Goal: Transaction & Acquisition: Purchase product/service

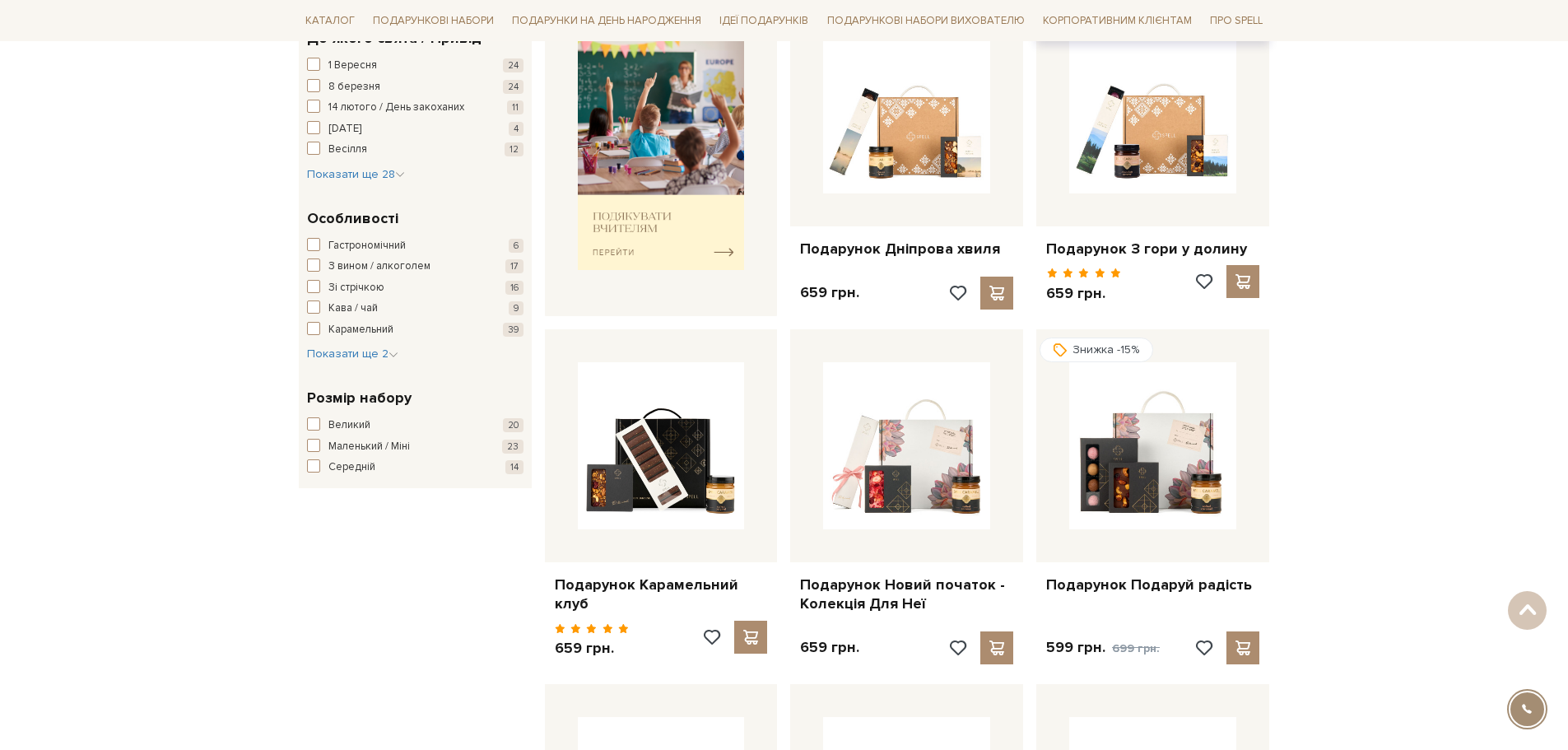
scroll to position [741, 0]
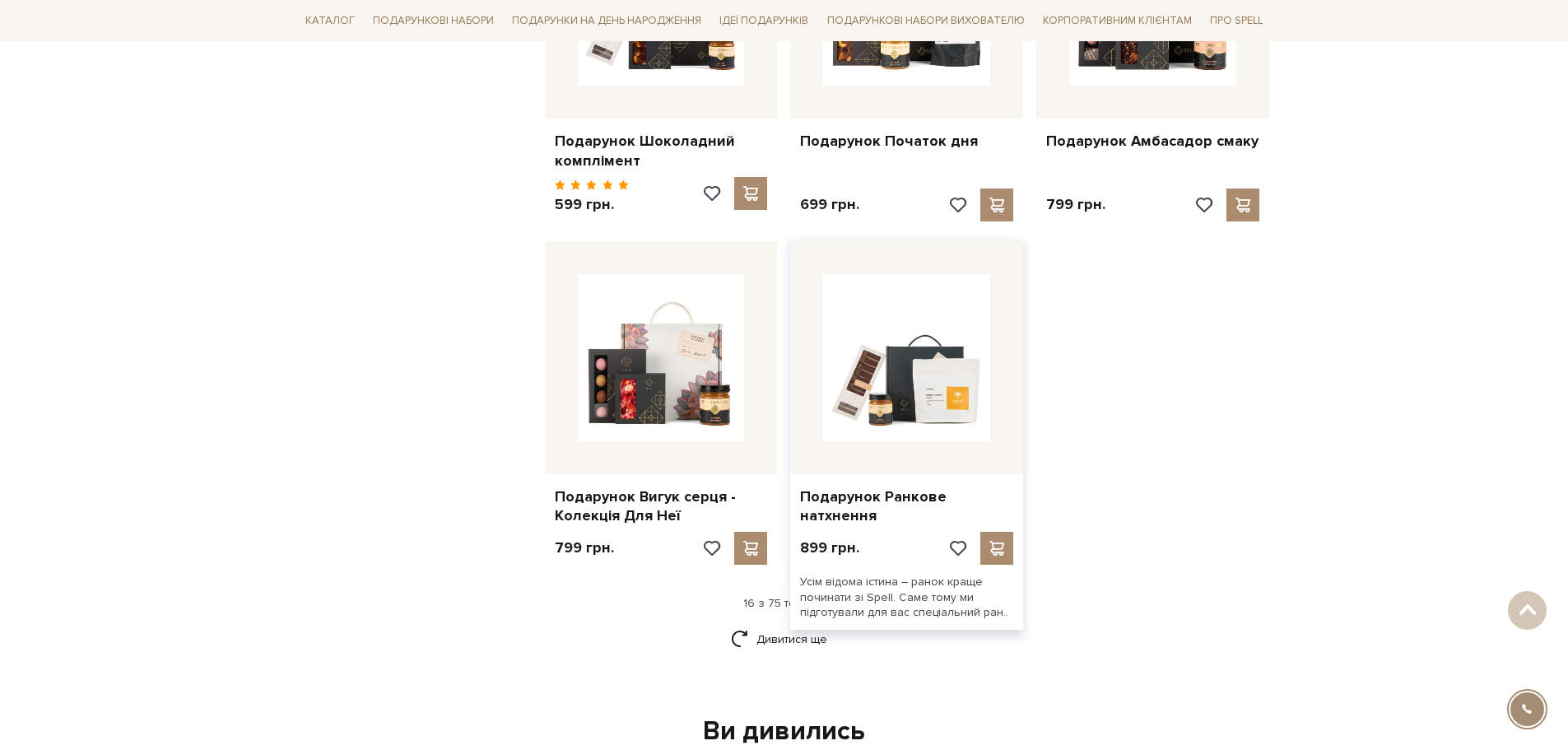
scroll to position [1811, 0]
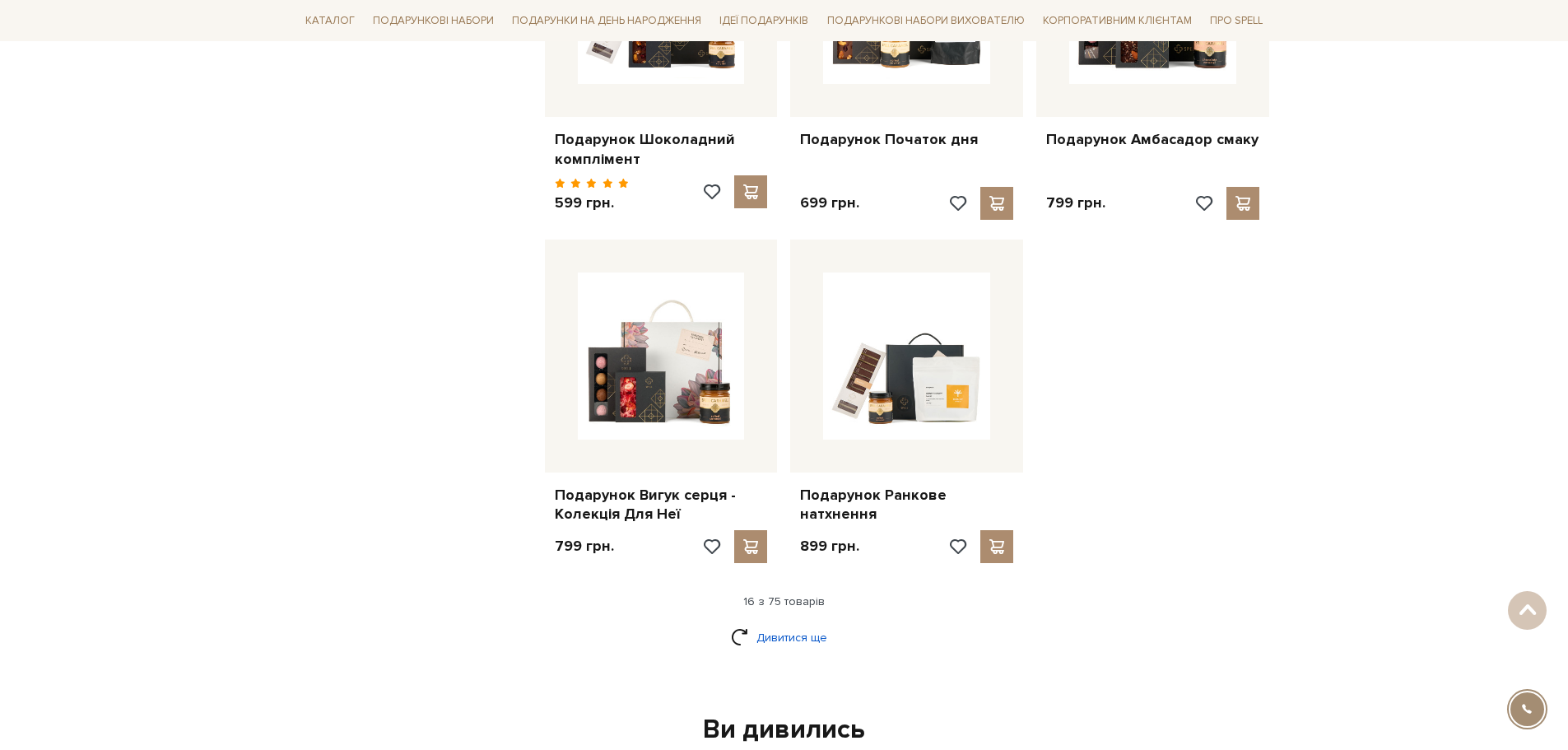
click at [778, 626] on link "Дивитися ще" at bounding box center [784, 637] width 107 height 29
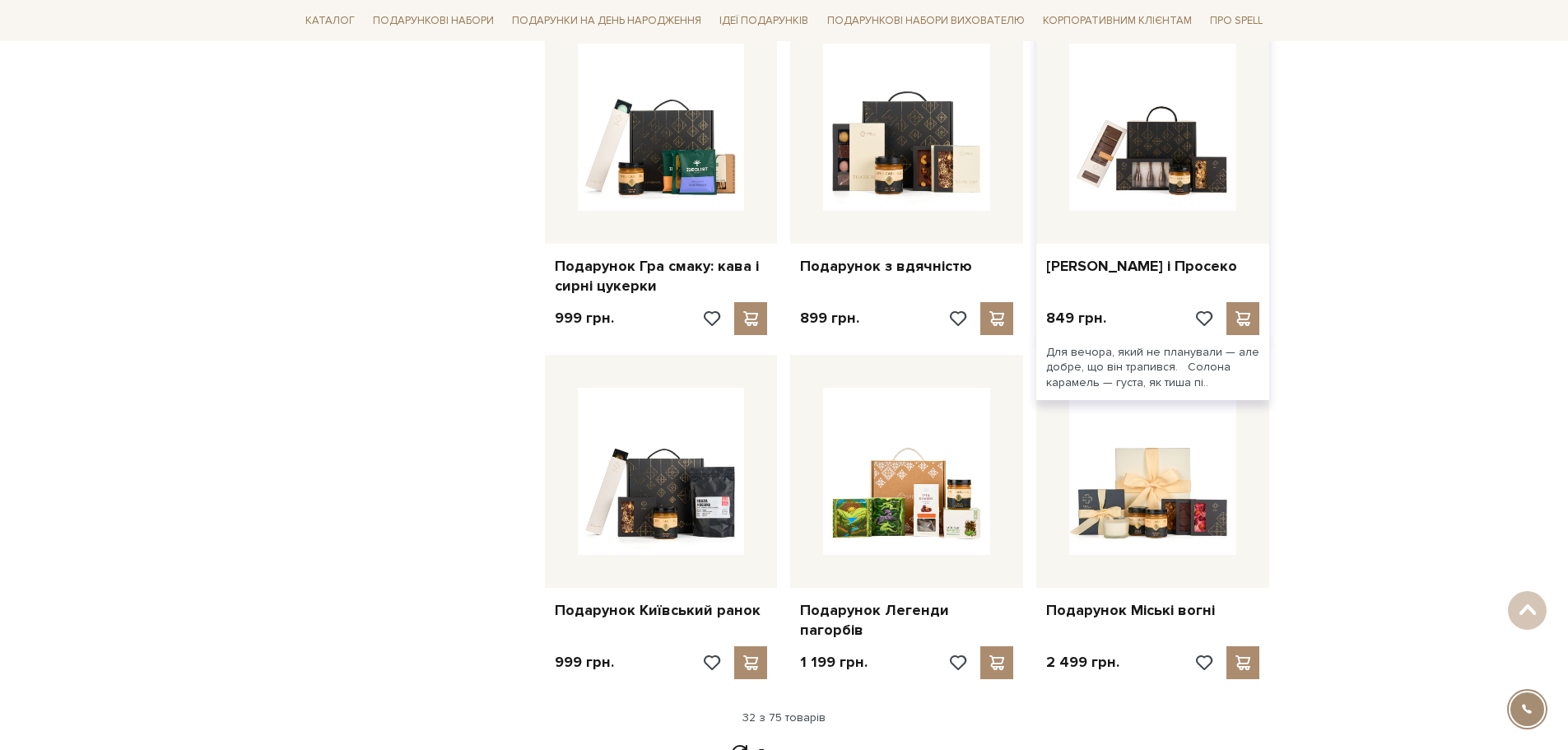
scroll to position [3622, 0]
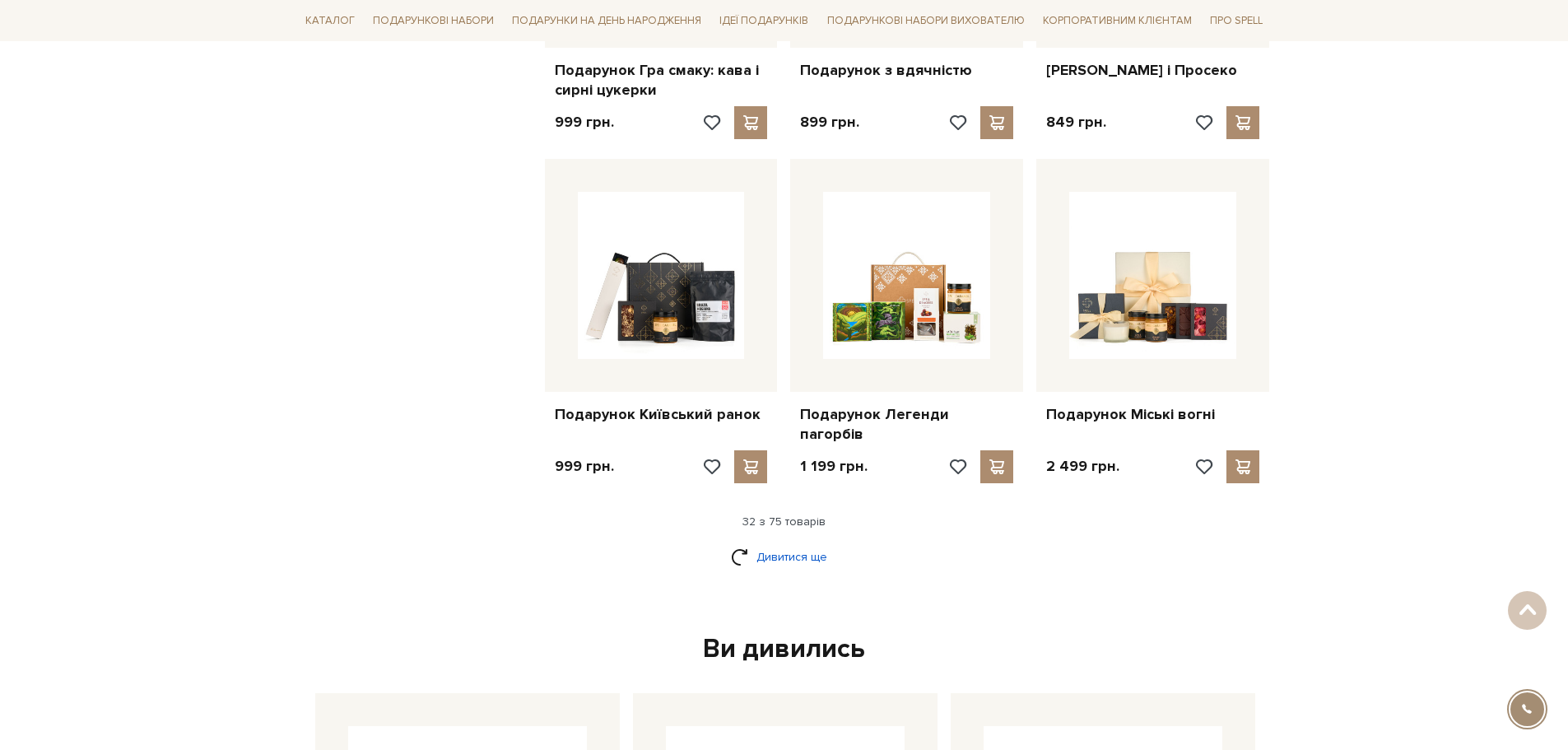
click at [779, 542] on link "Дивитися ще" at bounding box center [784, 556] width 107 height 29
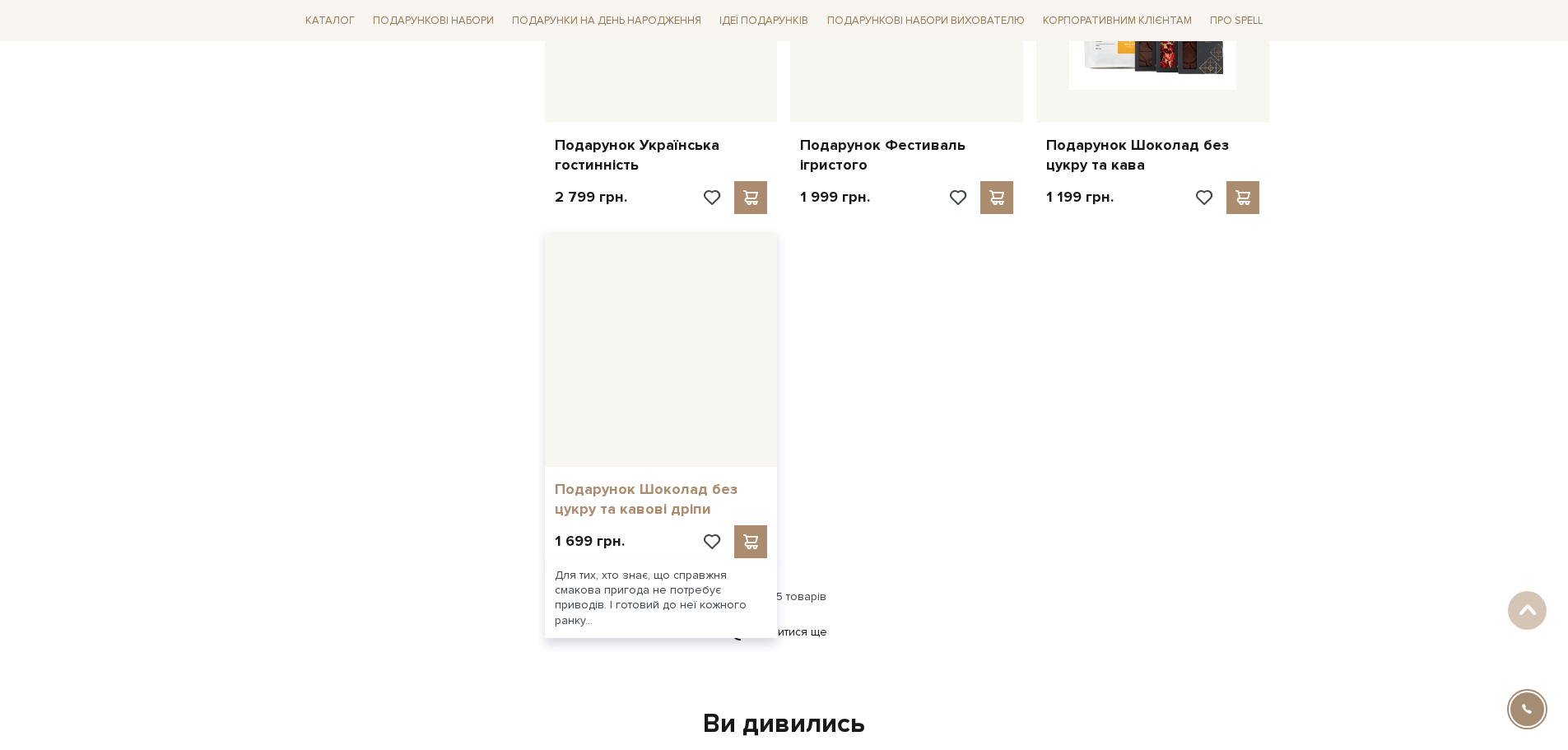
scroll to position [5680, 0]
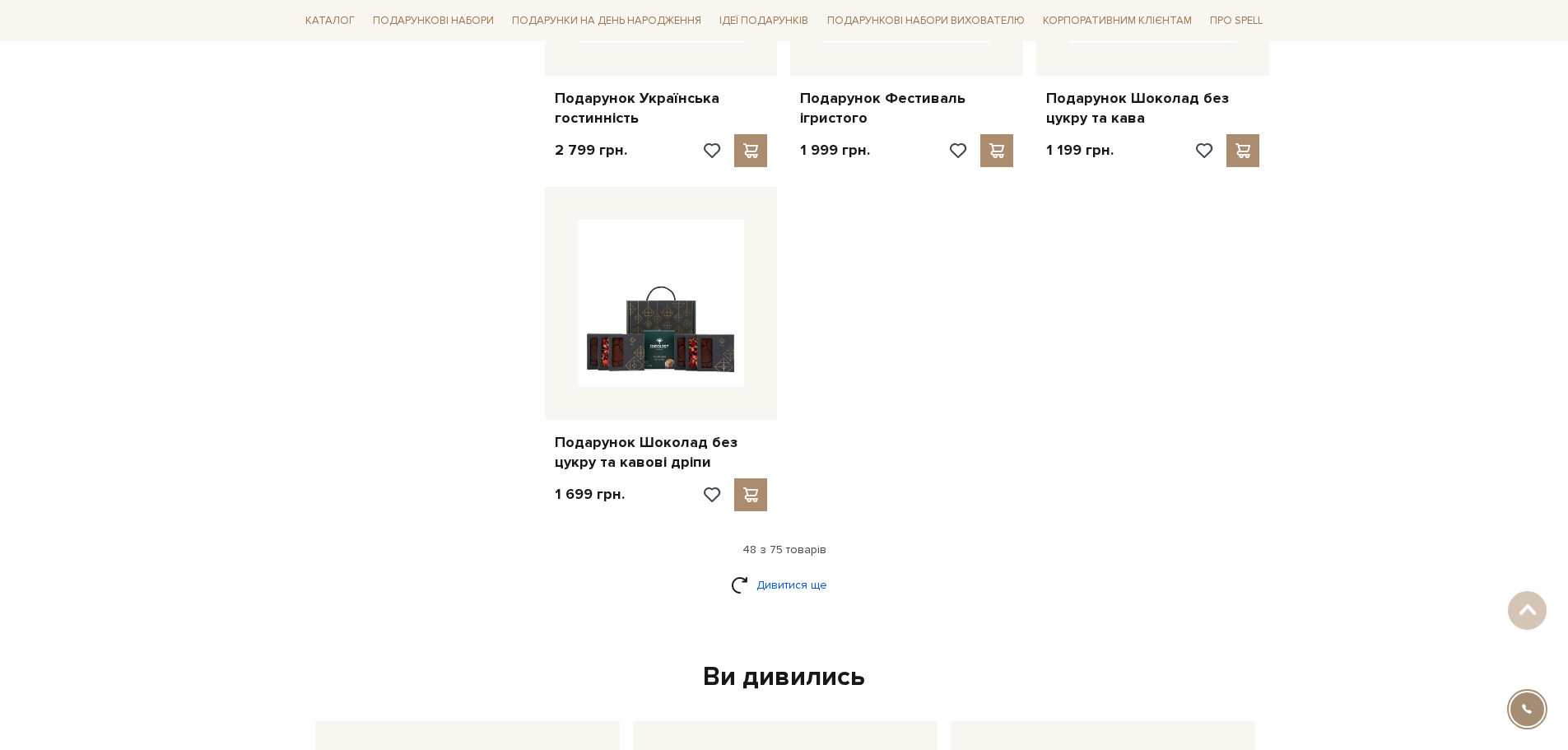
click at [738, 571] on link "Дивитися ще" at bounding box center [784, 585] width 107 height 29
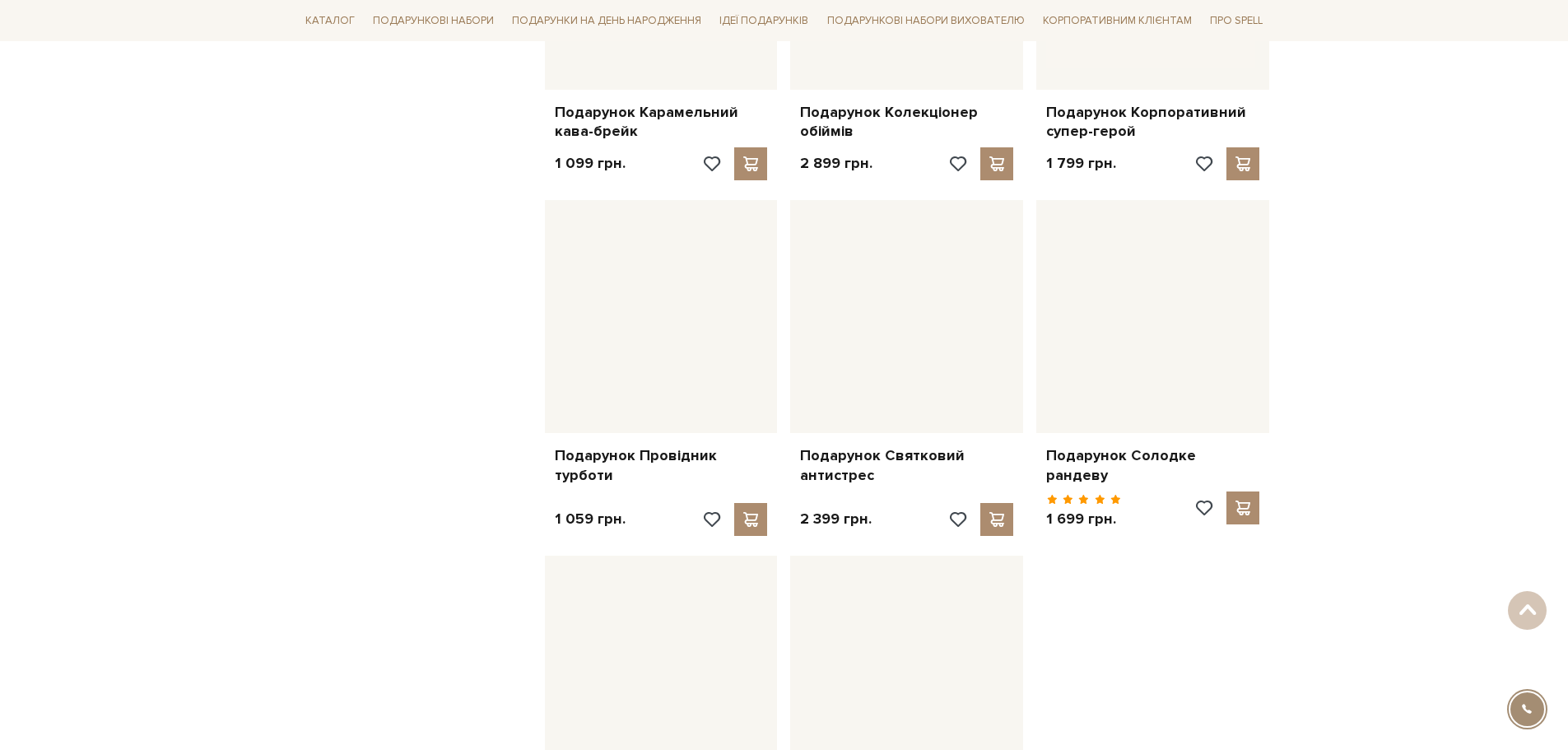
scroll to position [7326, 0]
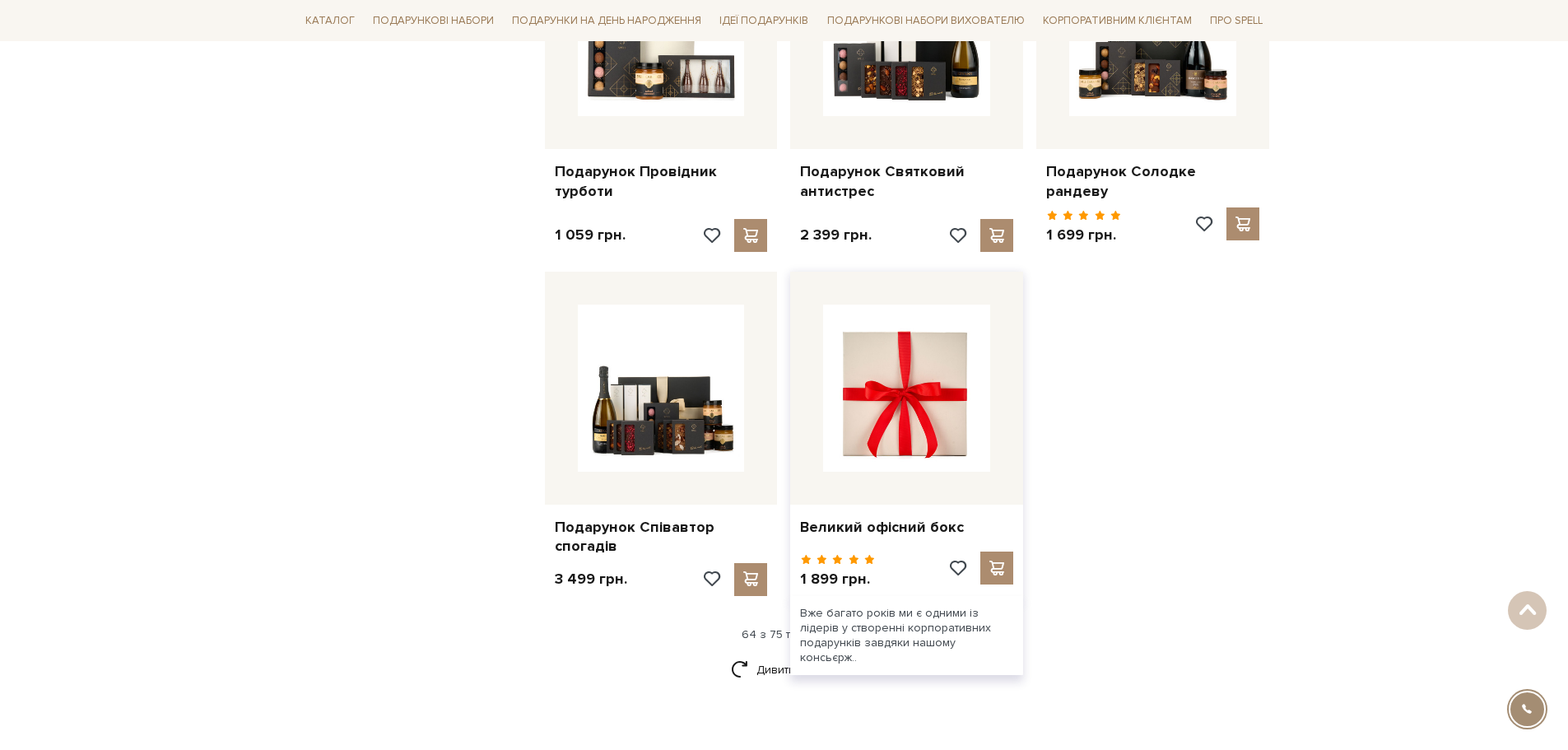
click at [907, 419] on img at bounding box center [907, 388] width 167 height 167
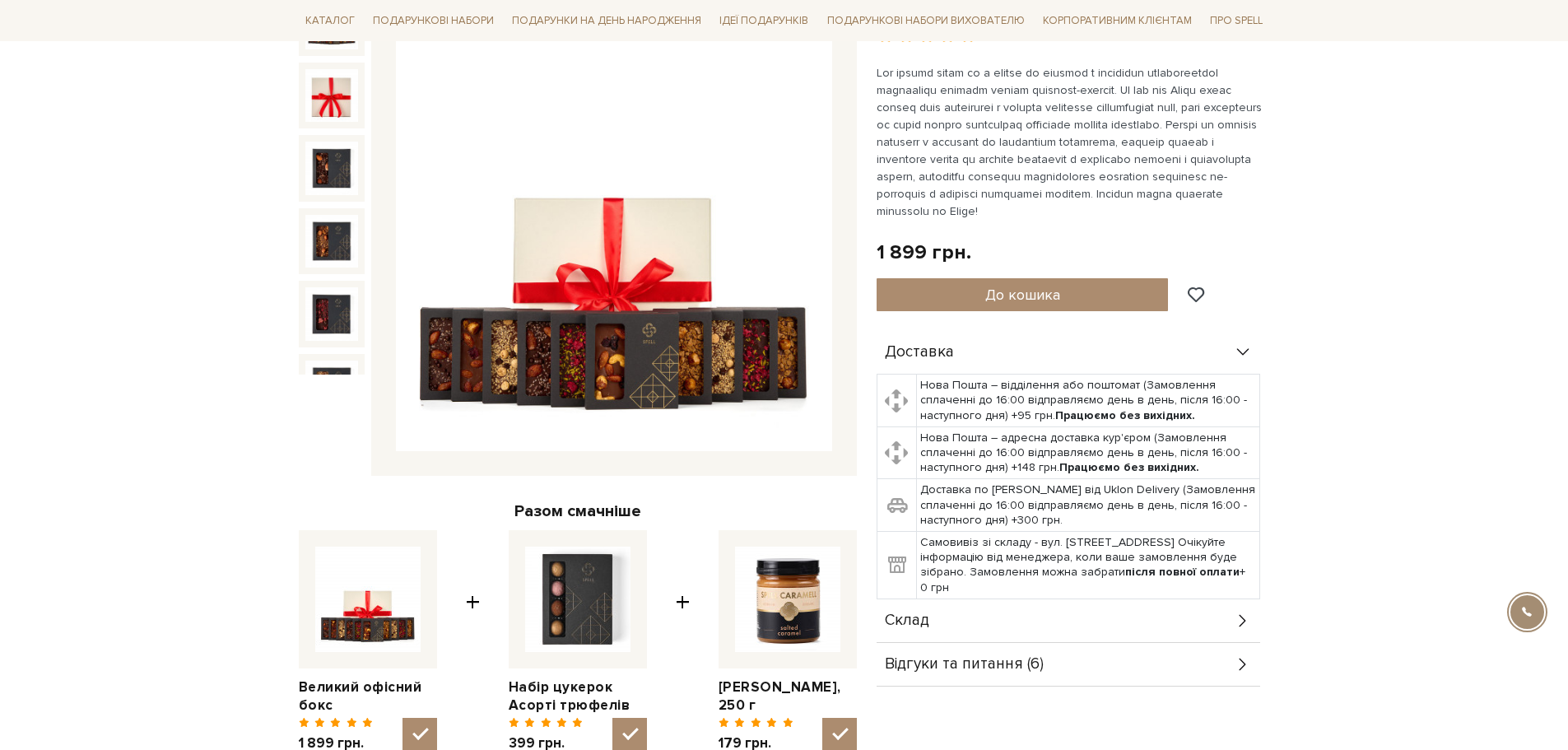
scroll to position [411, 0]
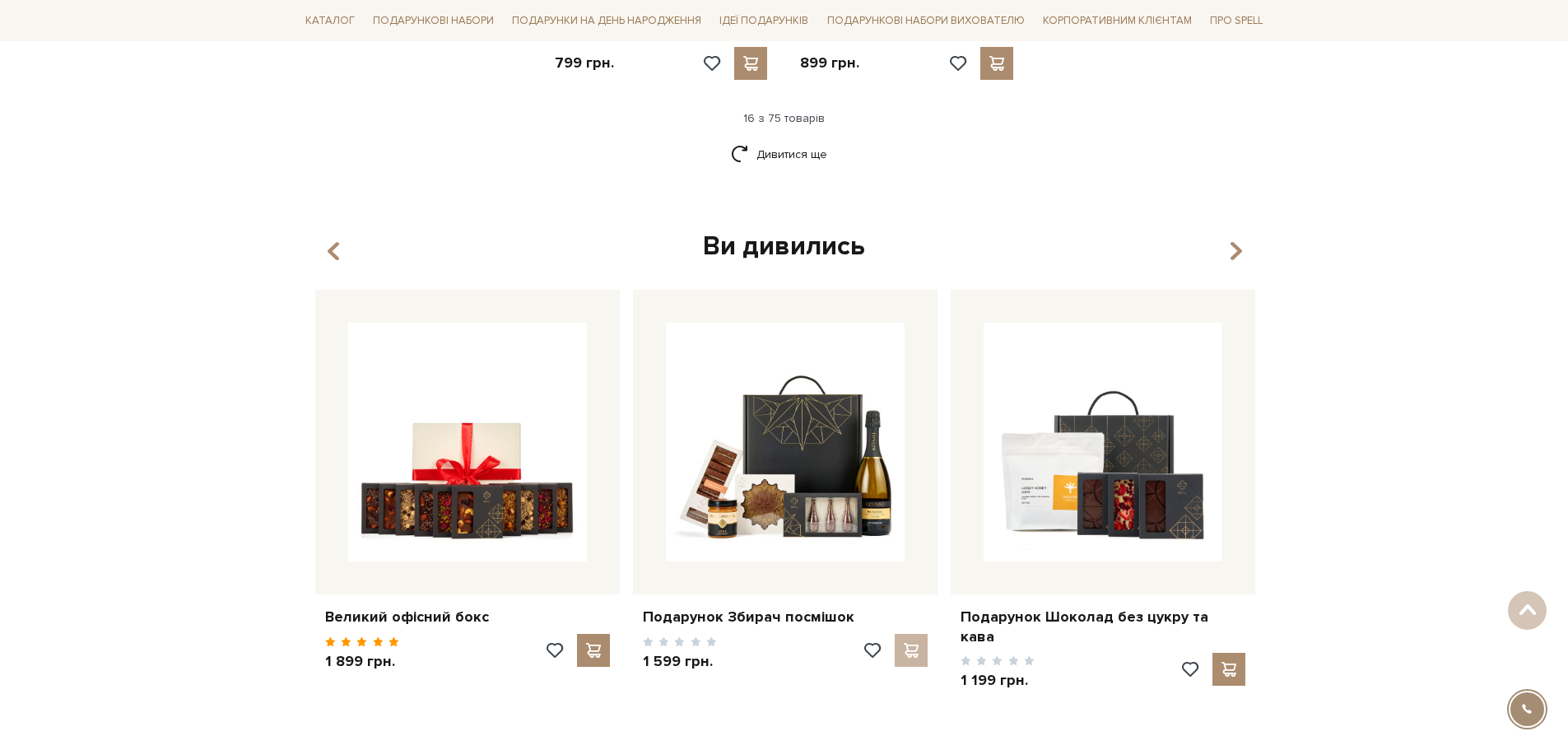
scroll to position [1800, 0]
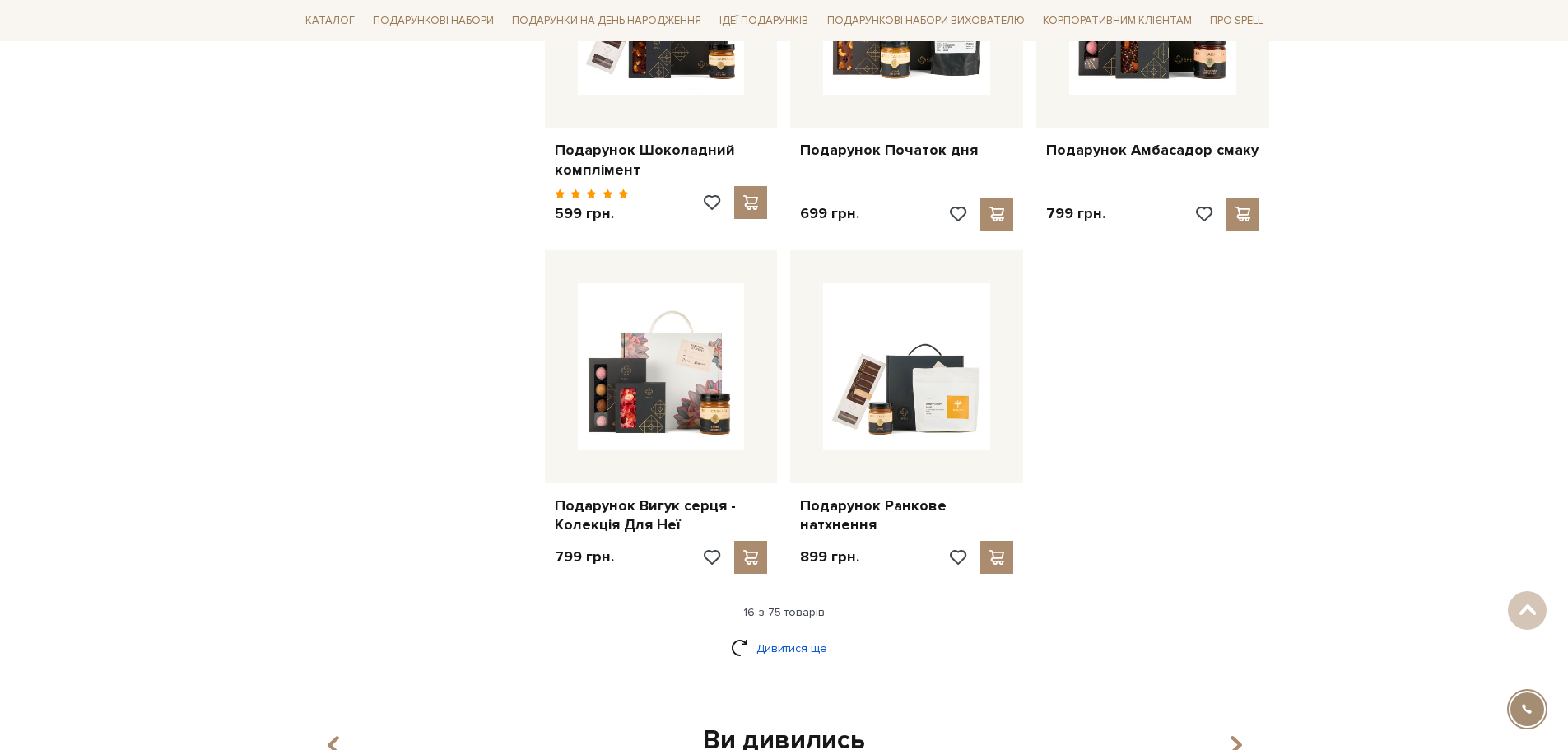
click at [781, 636] on link "Дивитися ще" at bounding box center [784, 648] width 107 height 29
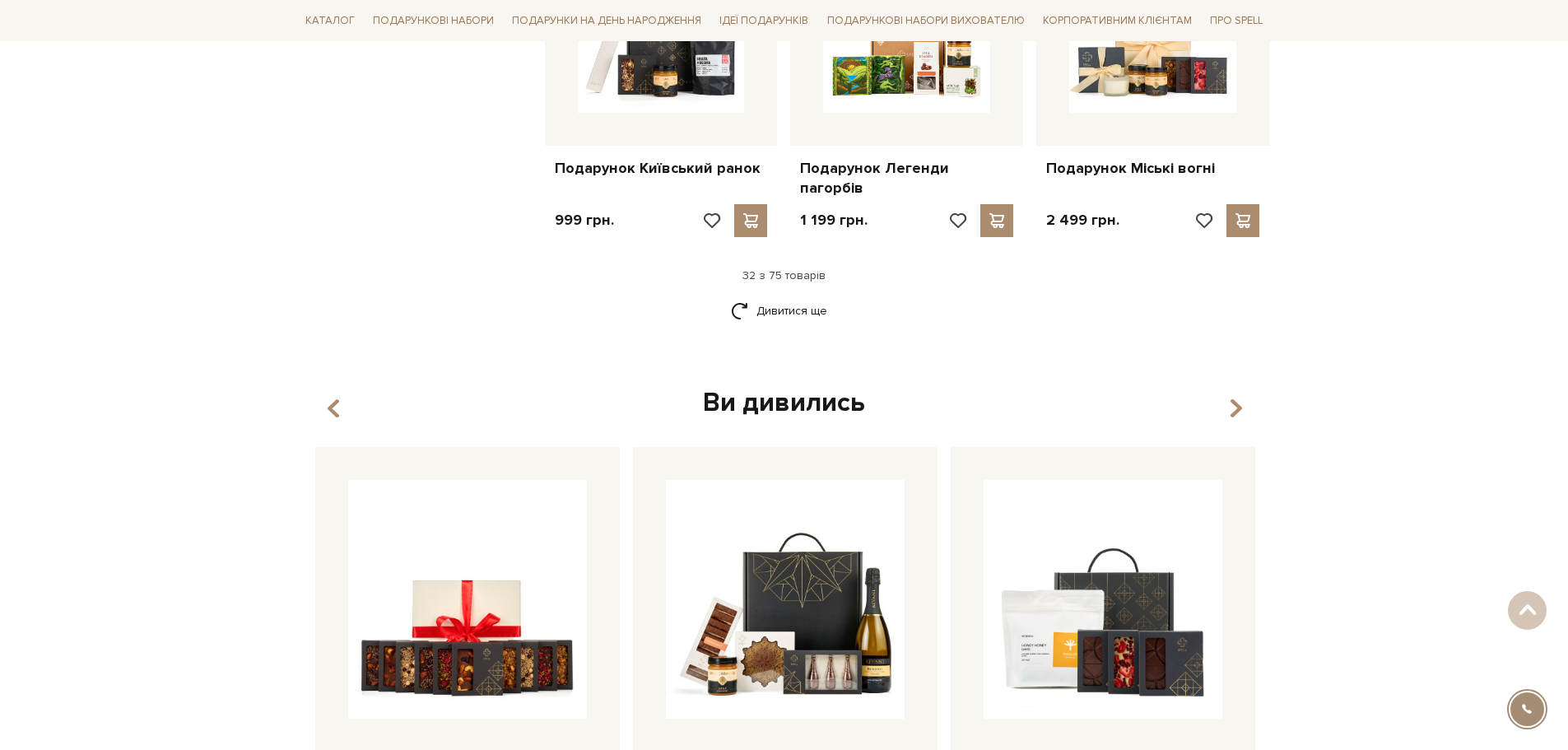
scroll to position [3694, 0]
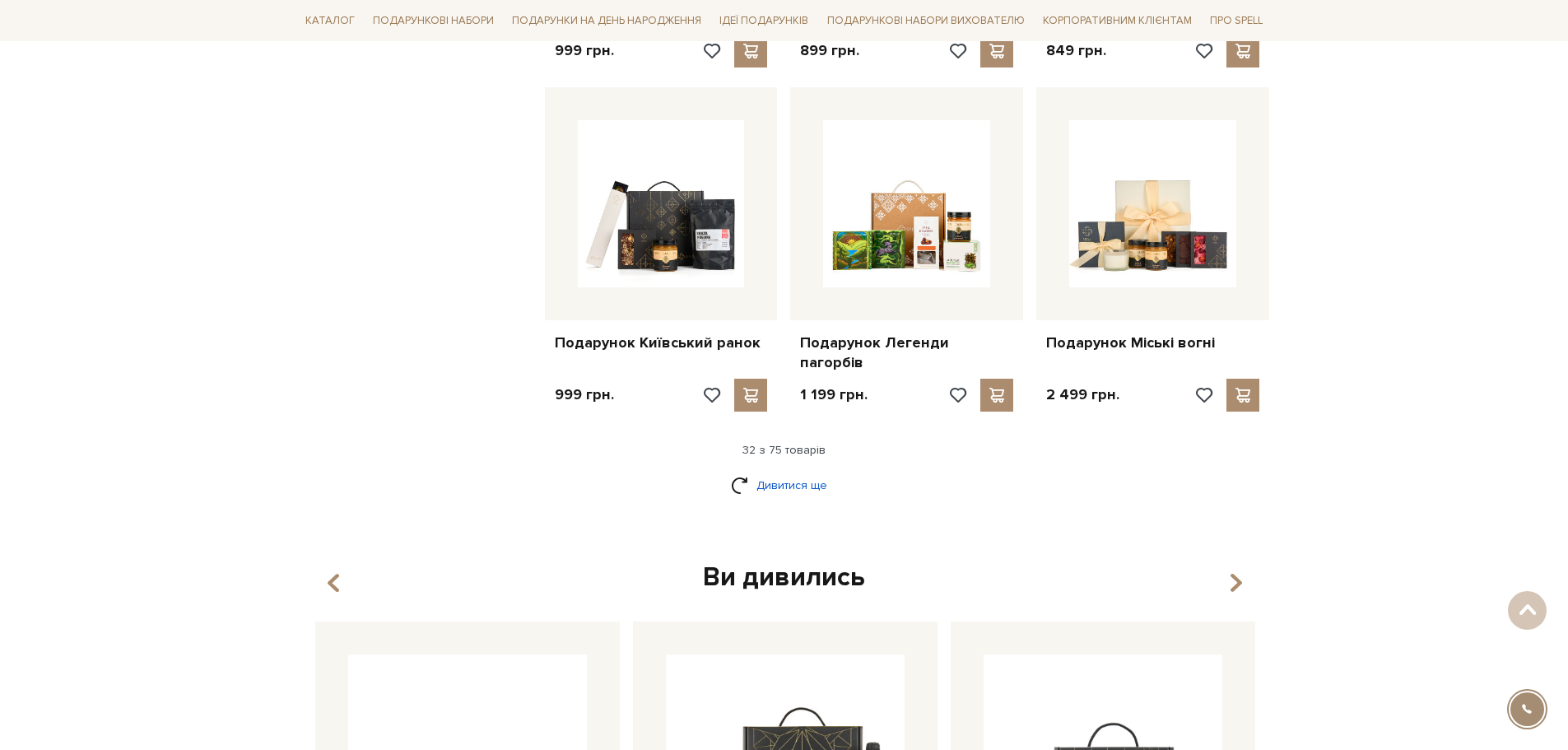
click at [798, 470] on link "Дивитися ще" at bounding box center [784, 484] width 107 height 29
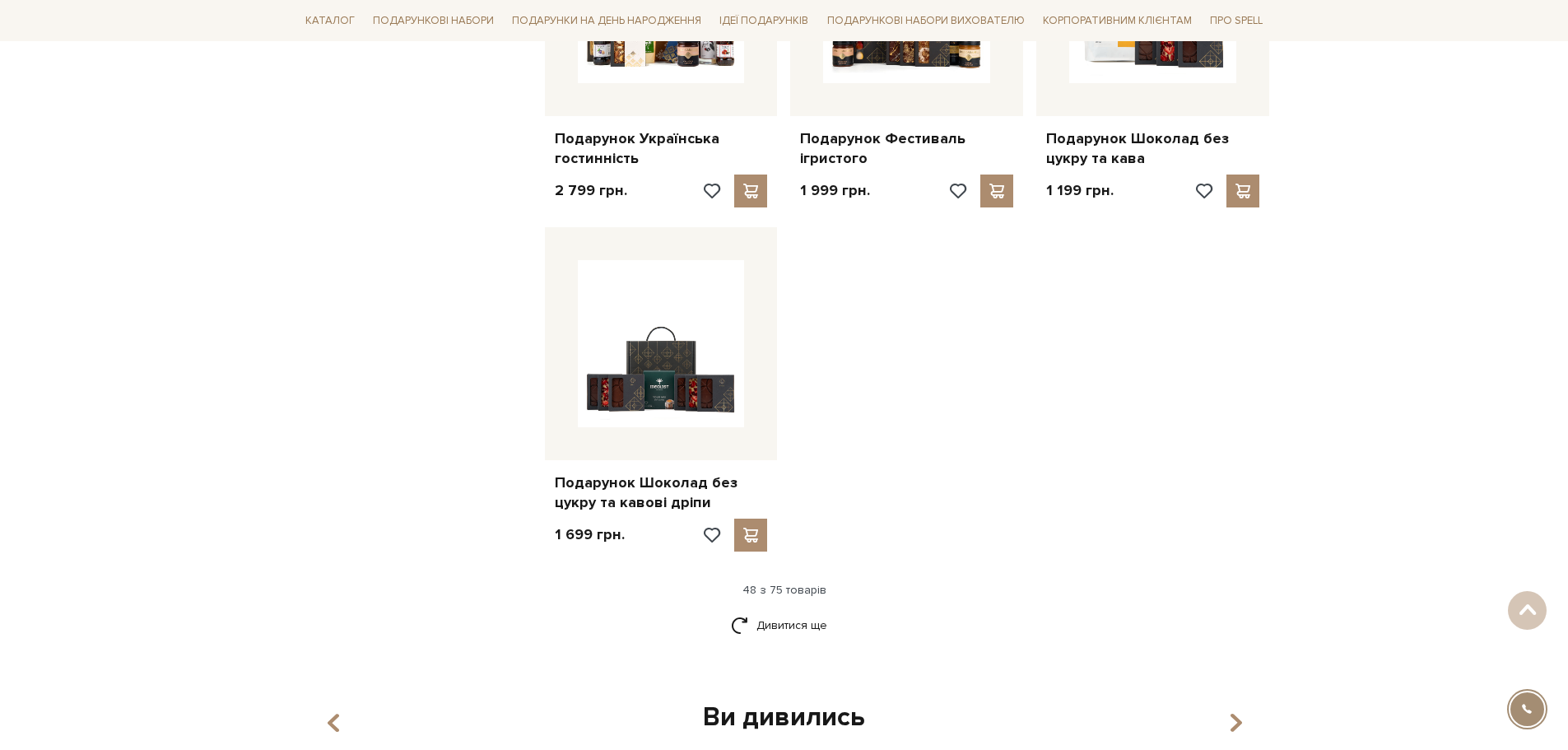
scroll to position [5752, 0]
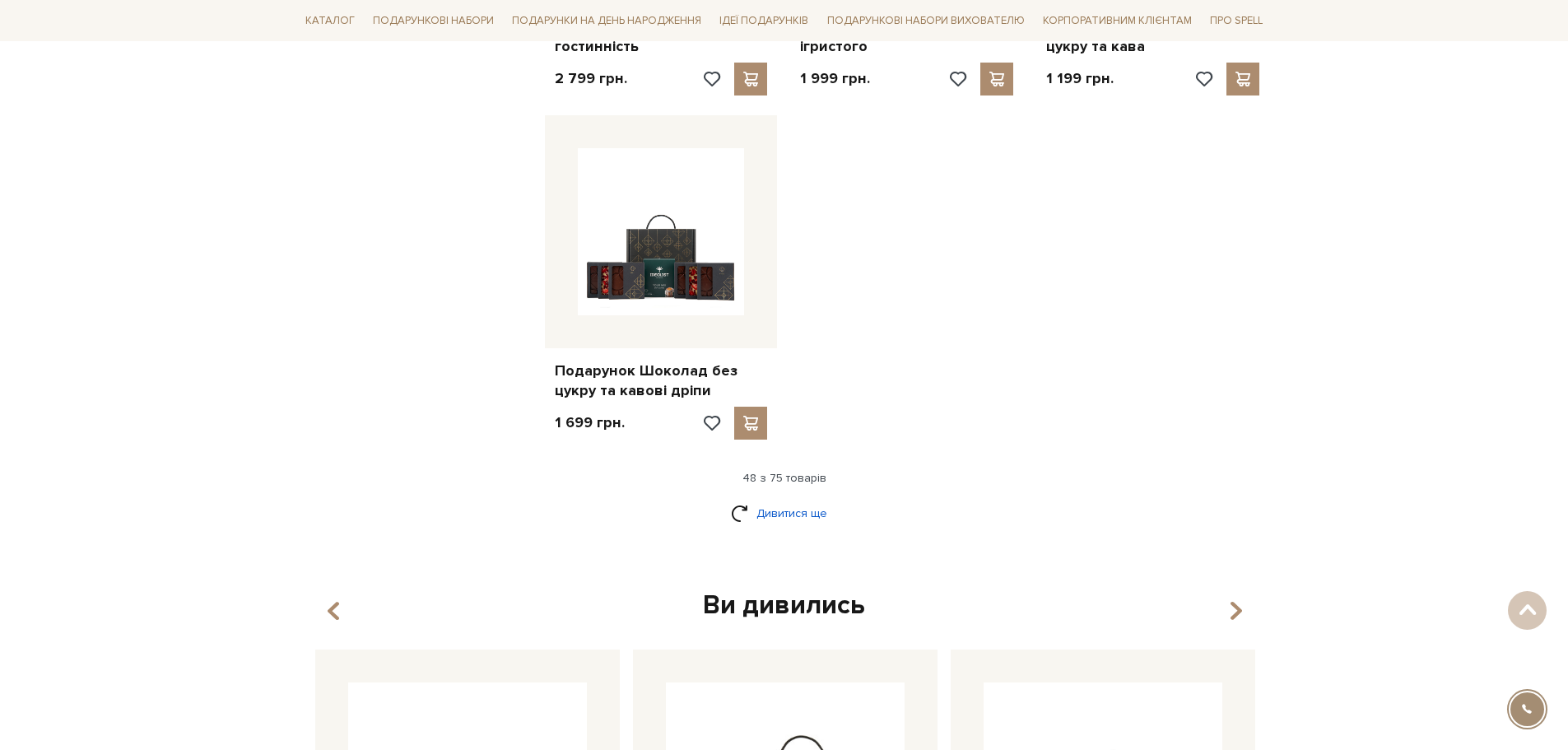
click at [769, 499] on link "Дивитися ще" at bounding box center [784, 513] width 107 height 29
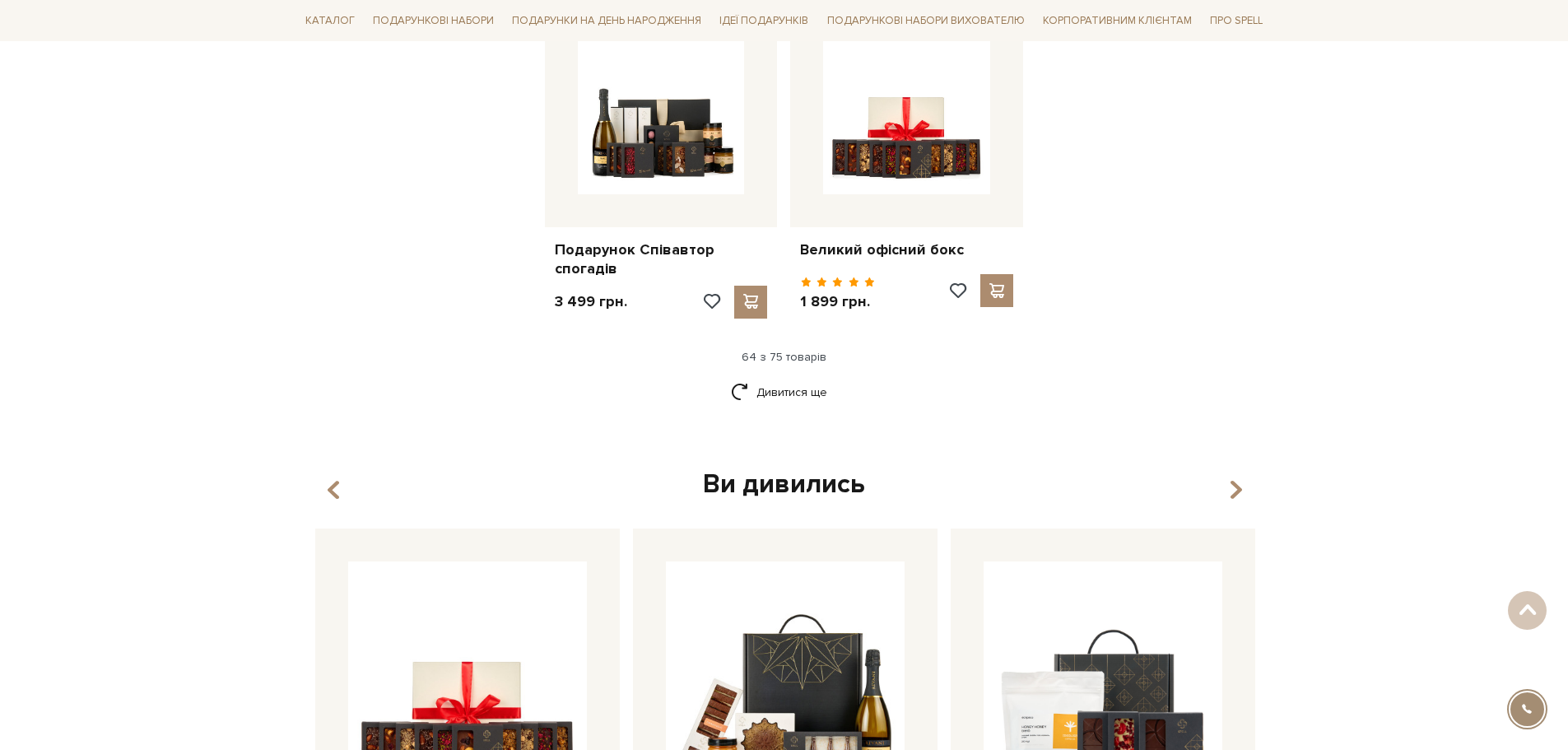
scroll to position [7563, 0]
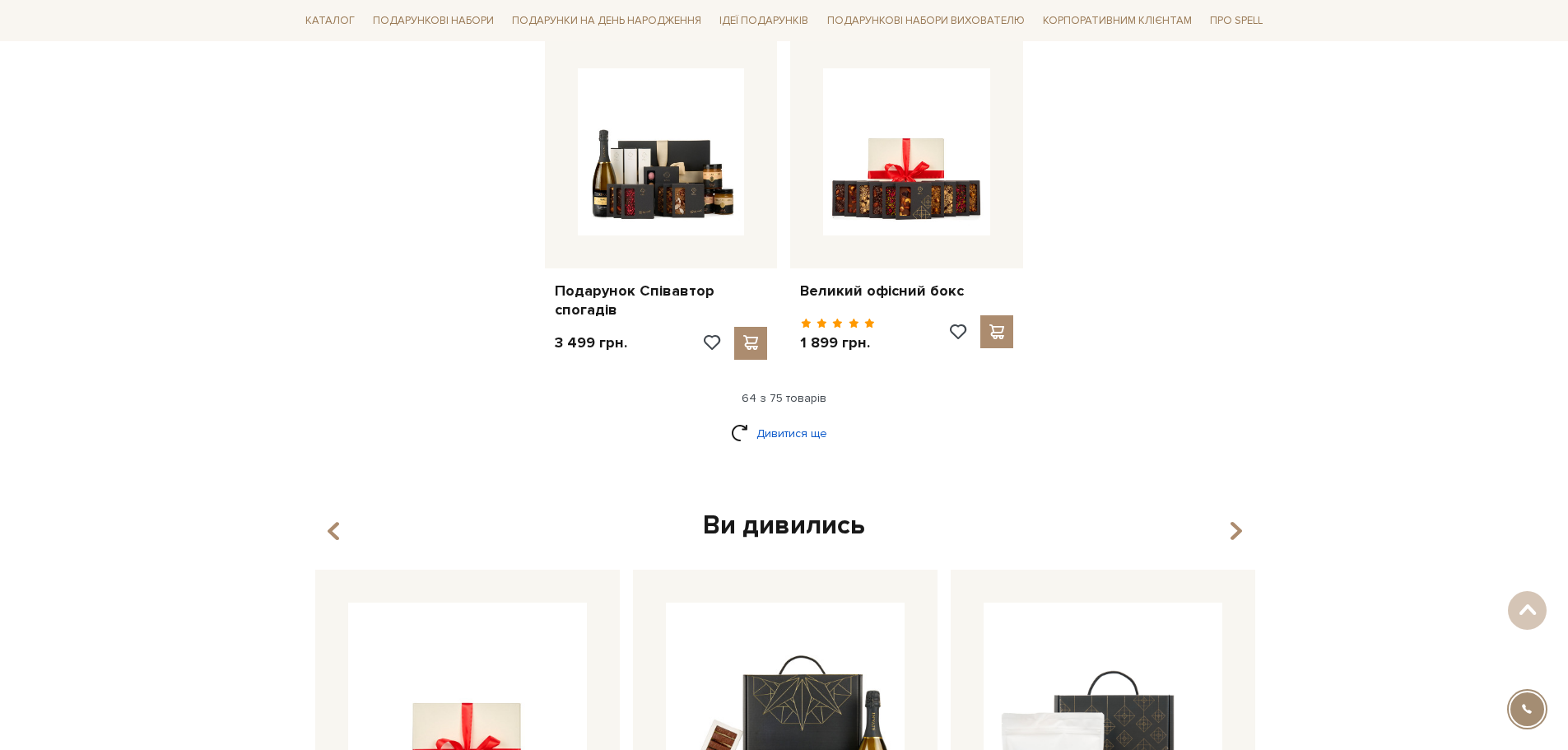
click at [783, 419] on link "Дивитися ще" at bounding box center [784, 433] width 107 height 29
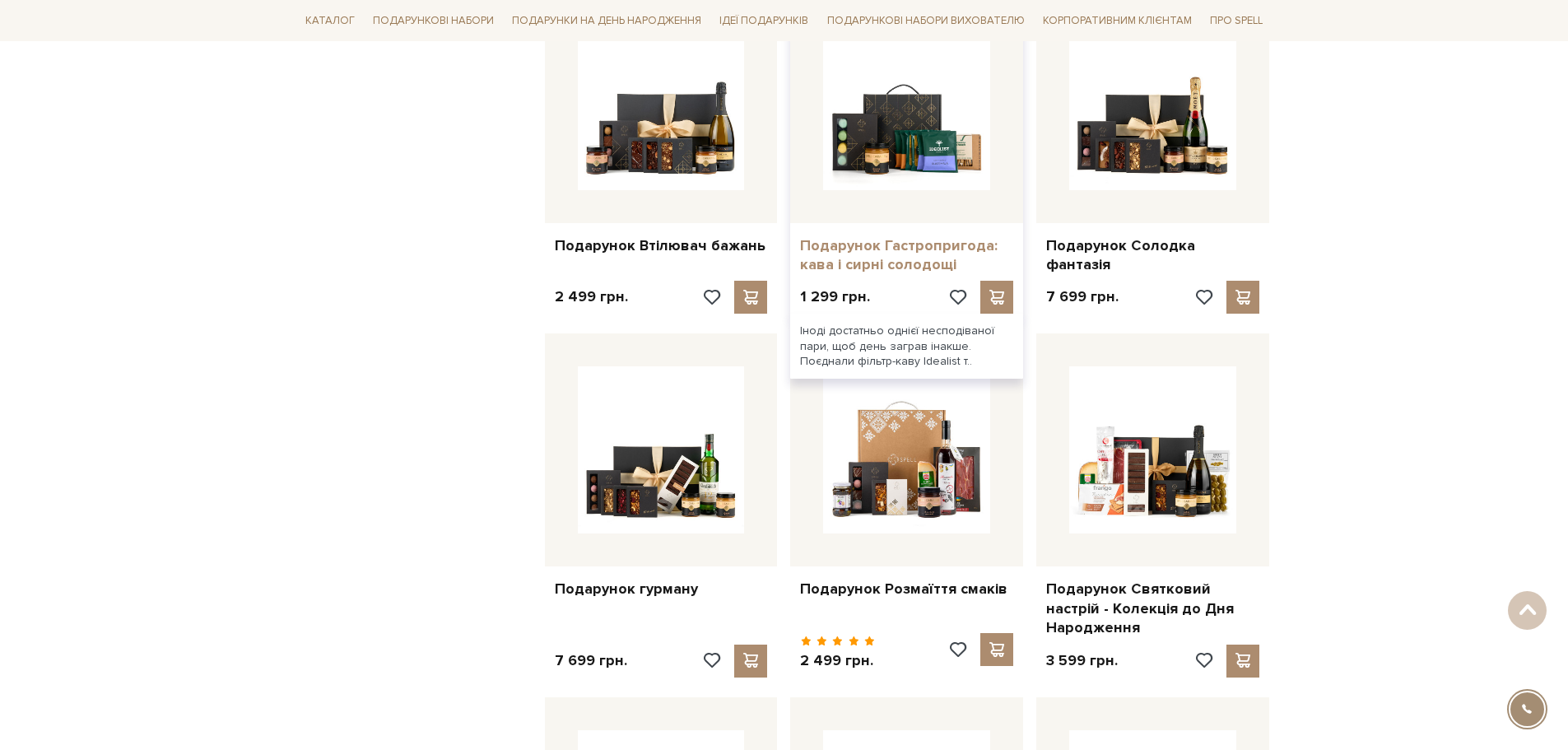
scroll to position [7974, 0]
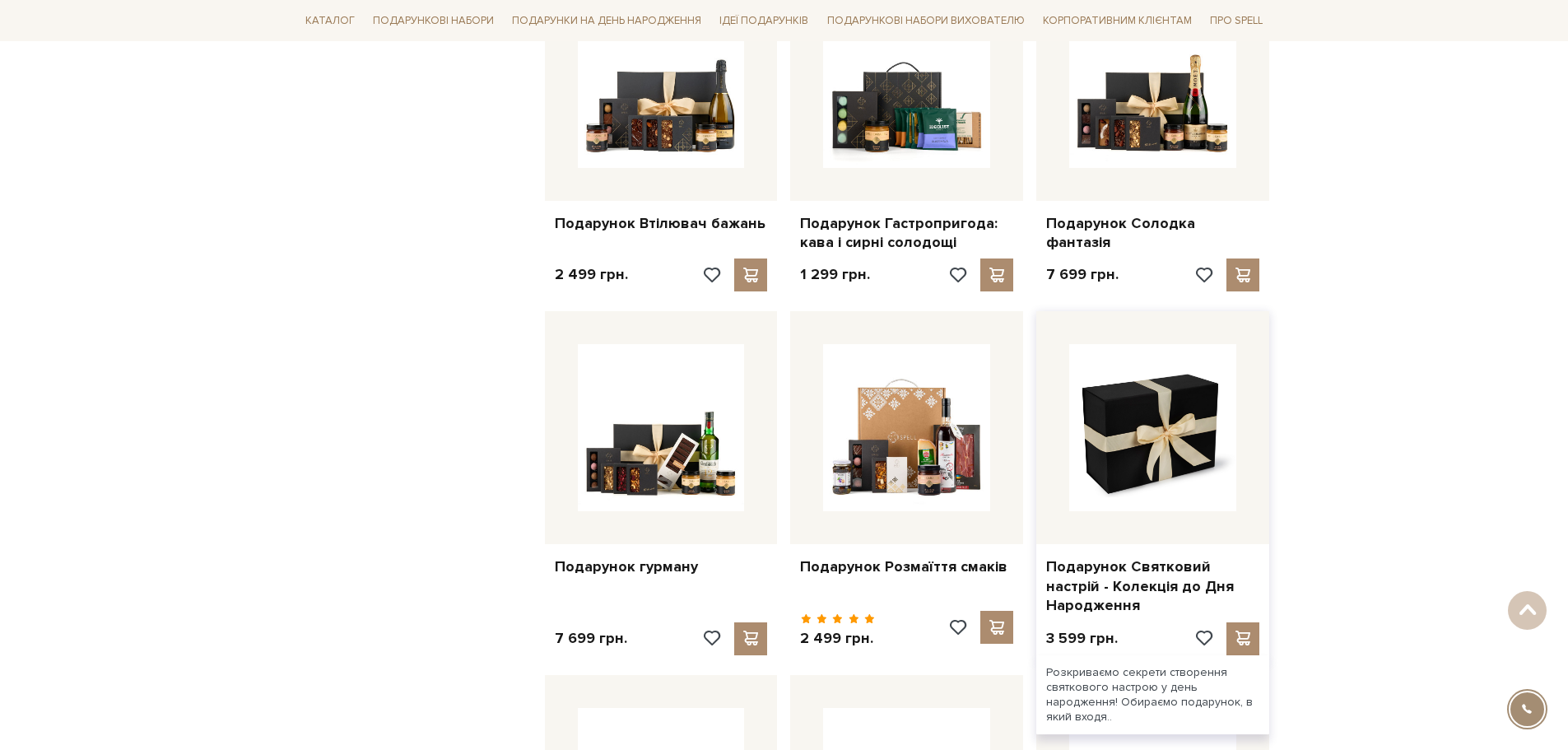
click at [1160, 415] on img at bounding box center [1153, 428] width 167 height 167
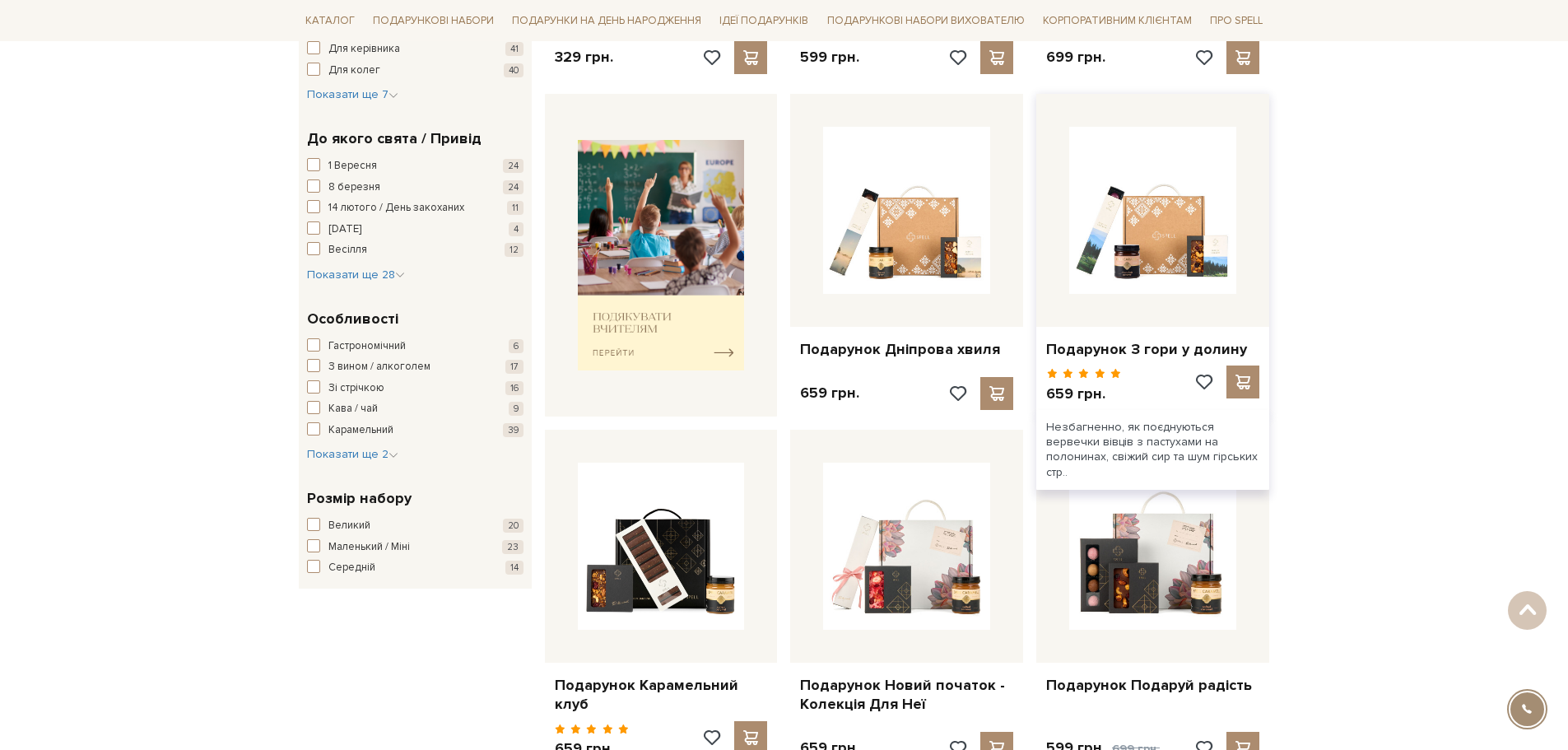
scroll to position [420, 0]
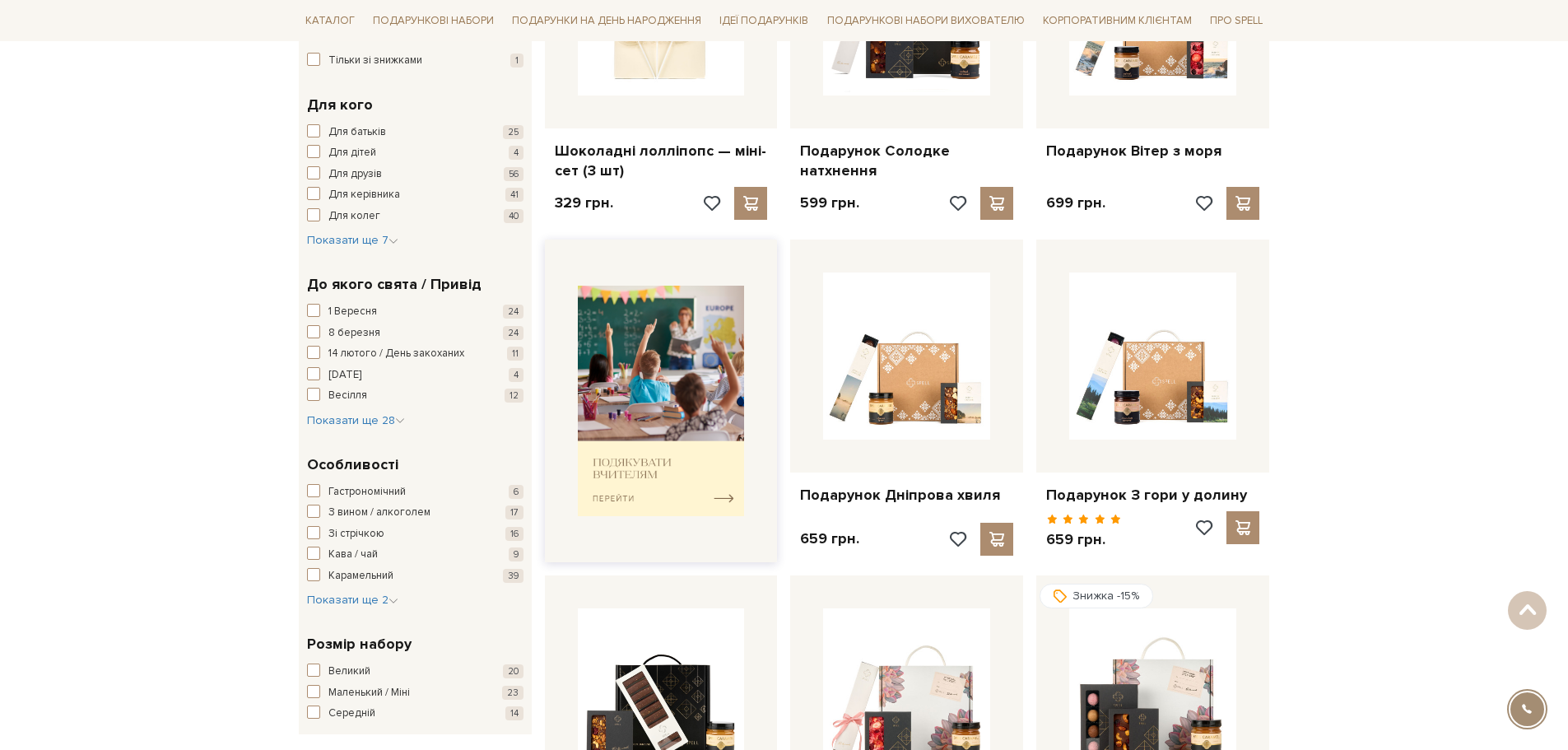
click at [638, 463] on img at bounding box center [661, 401] width 167 height 231
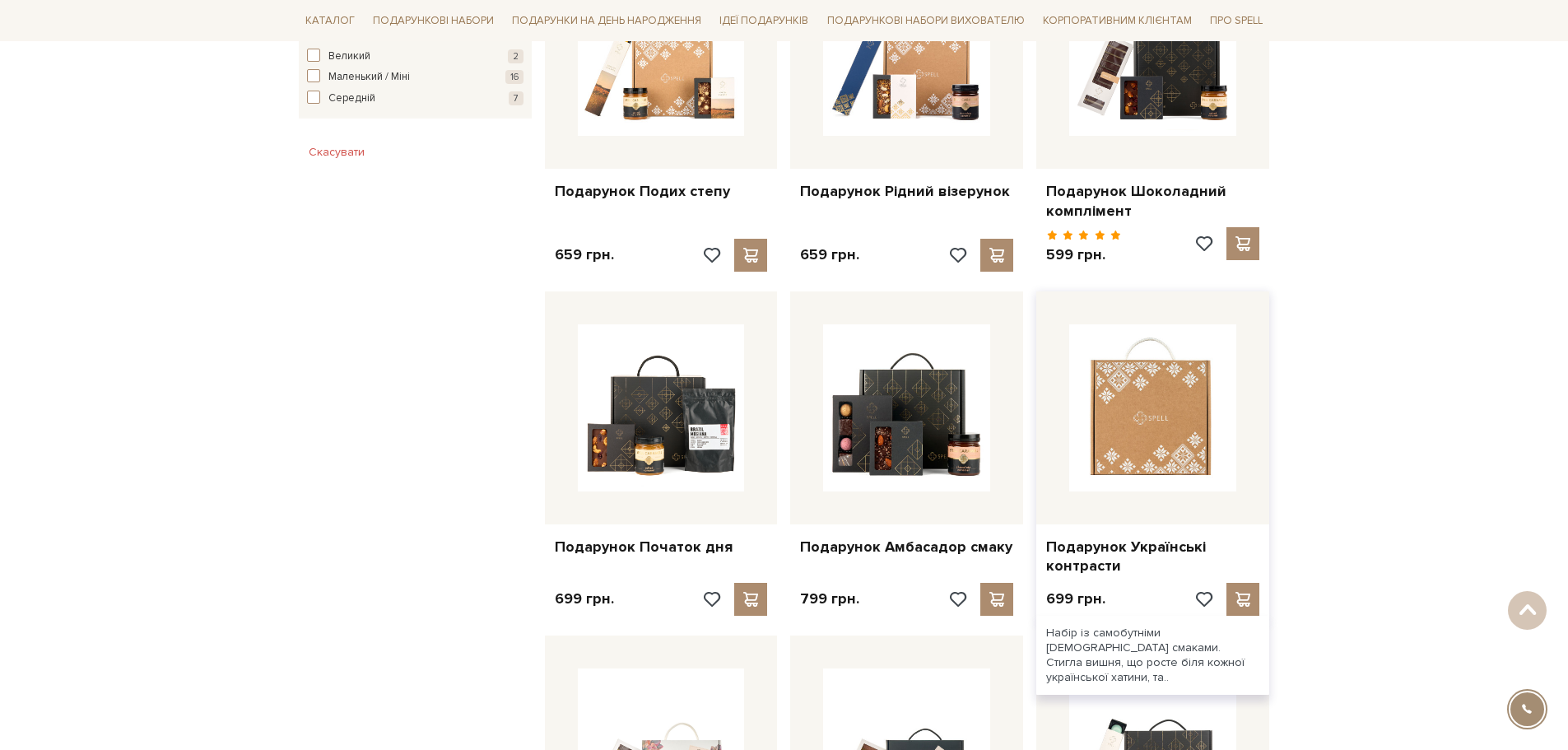
scroll to position [1070, 0]
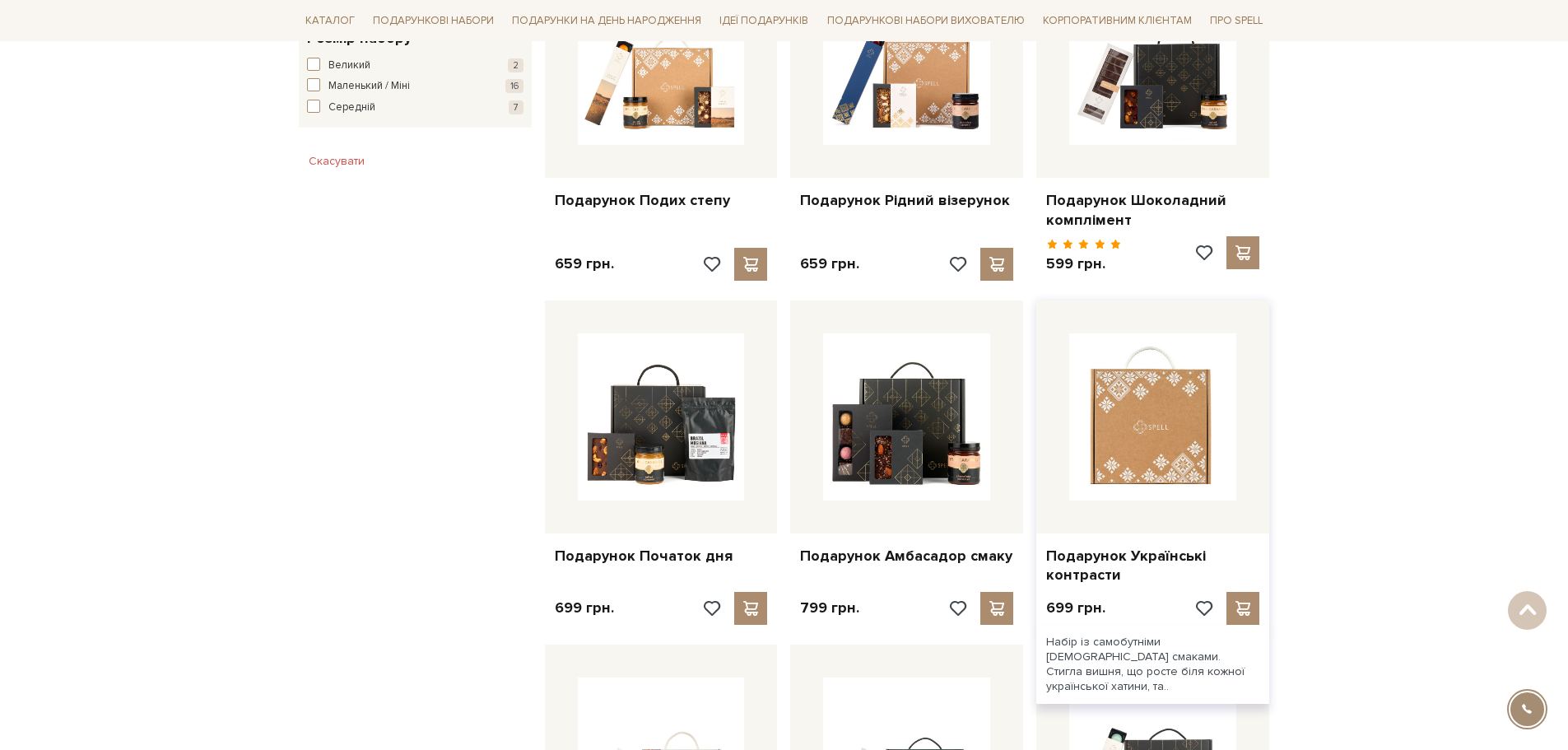
click at [1154, 440] on img at bounding box center [1153, 417] width 167 height 167
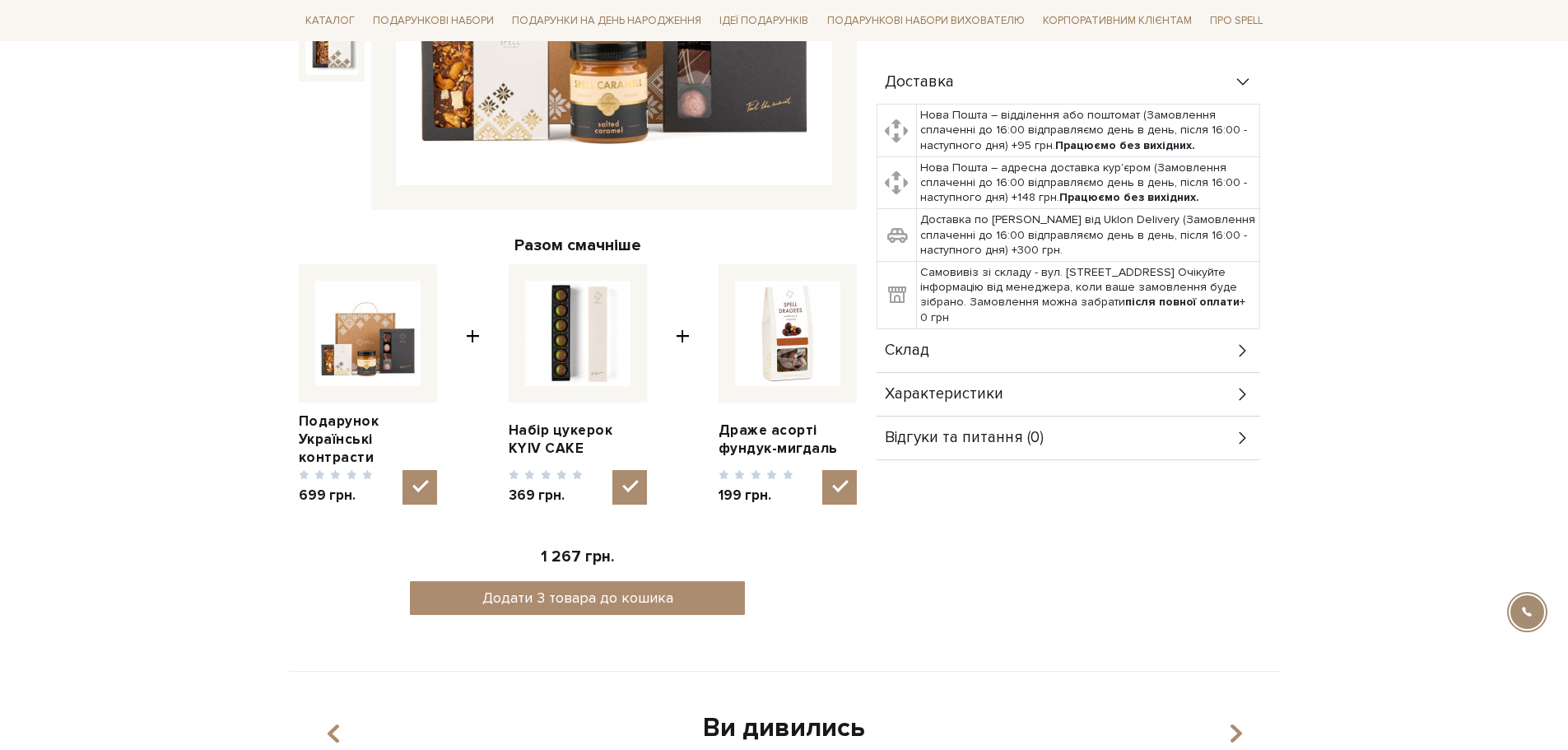
scroll to position [494, 0]
click at [362, 359] on img at bounding box center [367, 332] width 105 height 105
click at [403, 469] on input "checkbox" at bounding box center [419, 486] width 34 height 34
checkbox input "false"
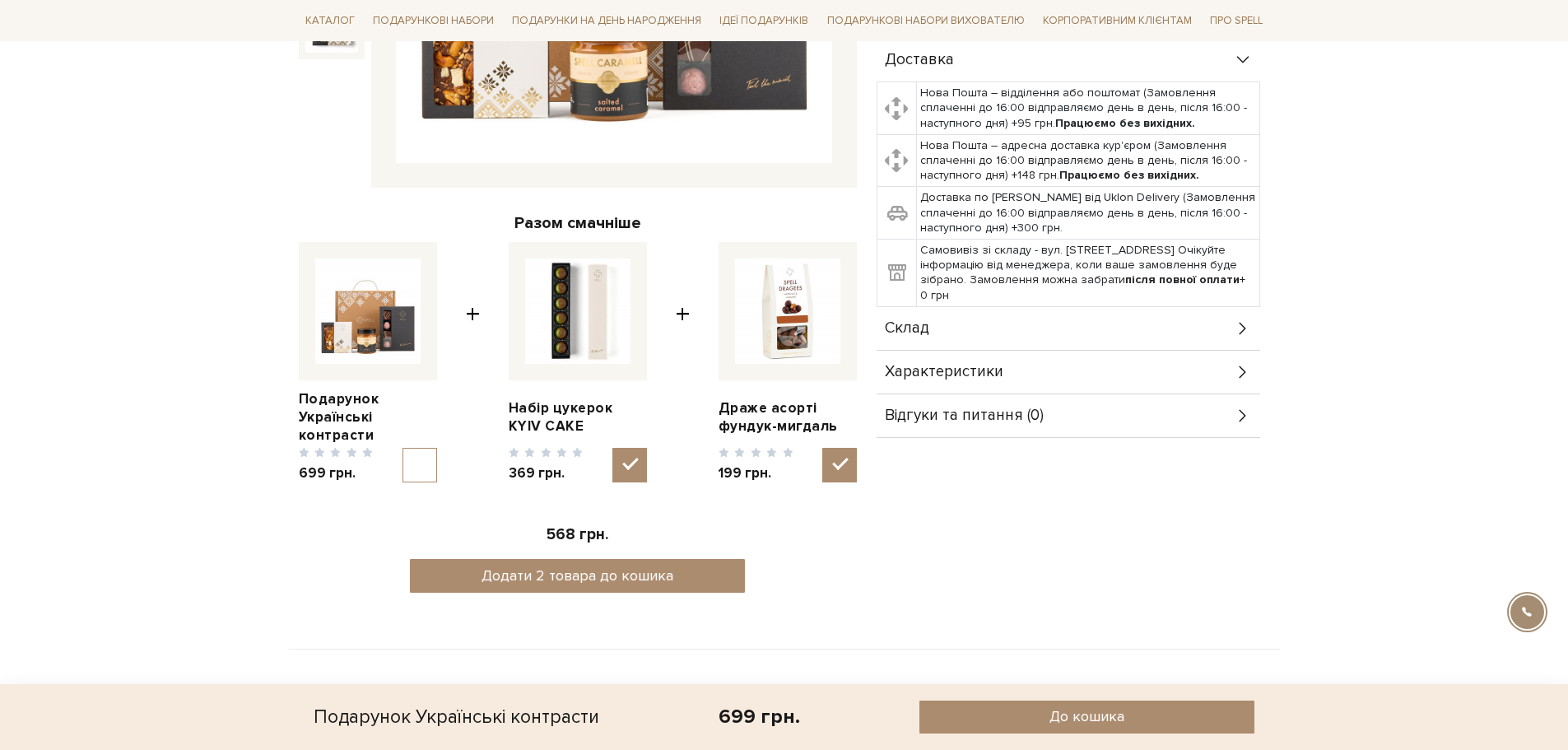
scroll to position [658, 0]
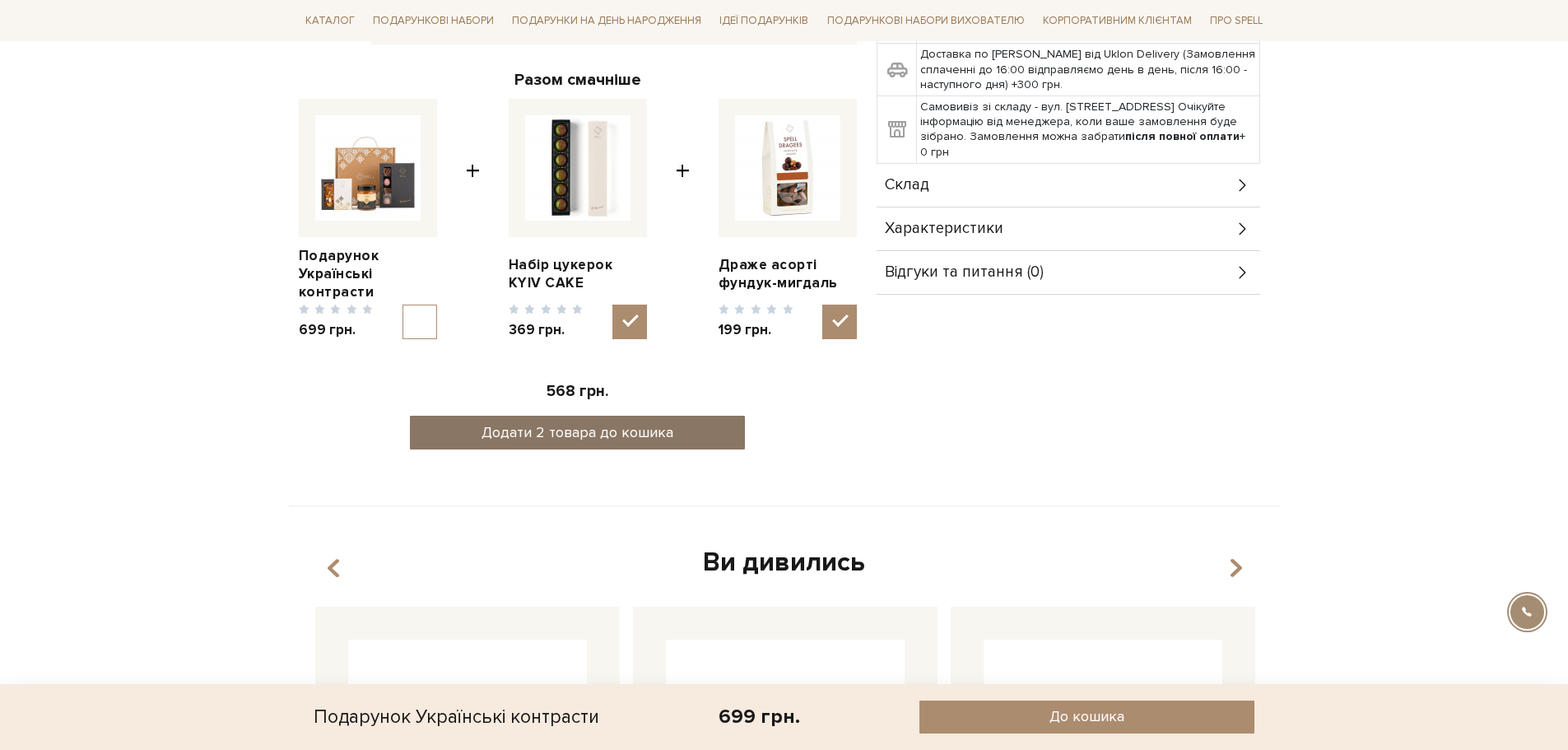
click at [561, 429] on button "Додати 2 товара до кошика" at bounding box center [578, 432] width 335 height 33
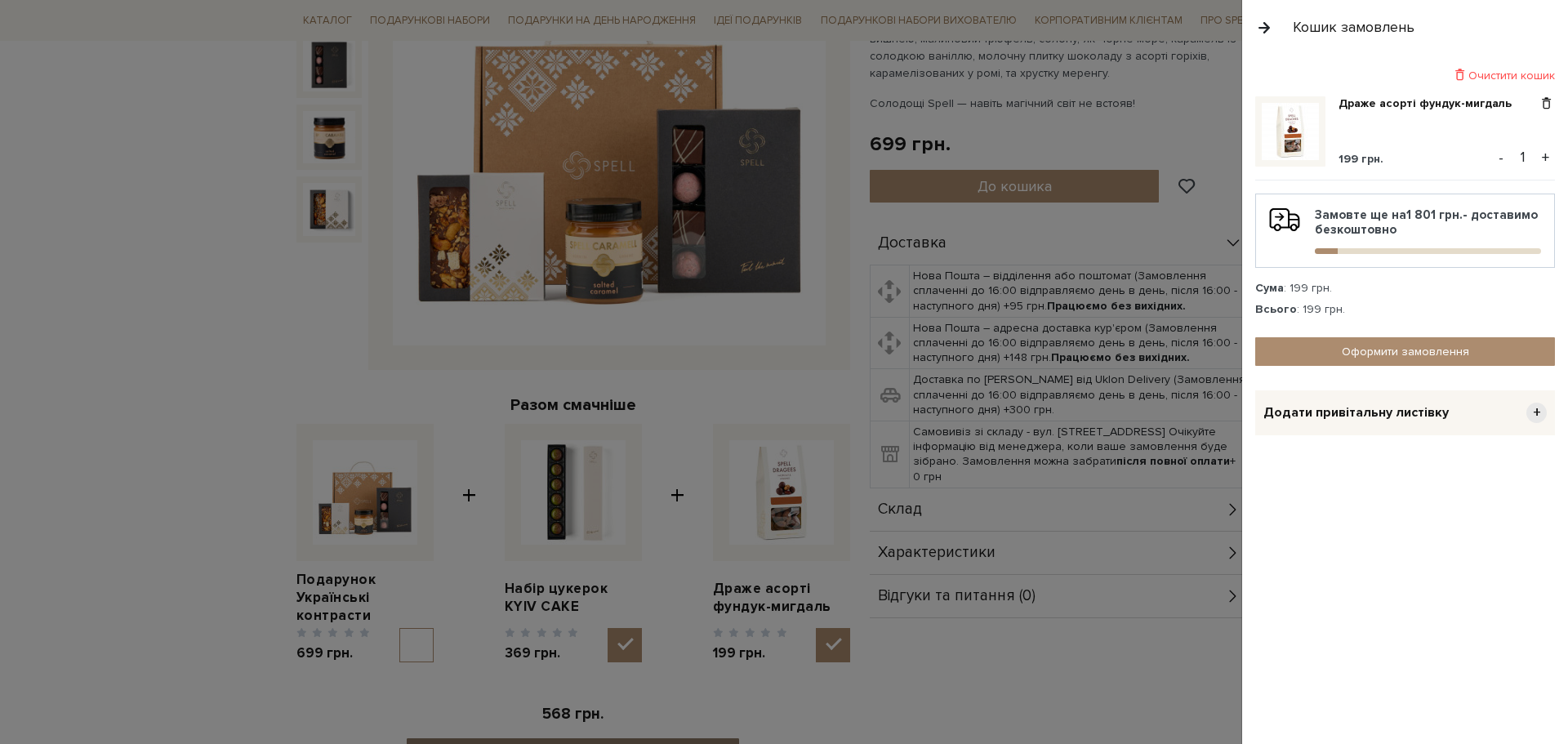
scroll to position [327, 0]
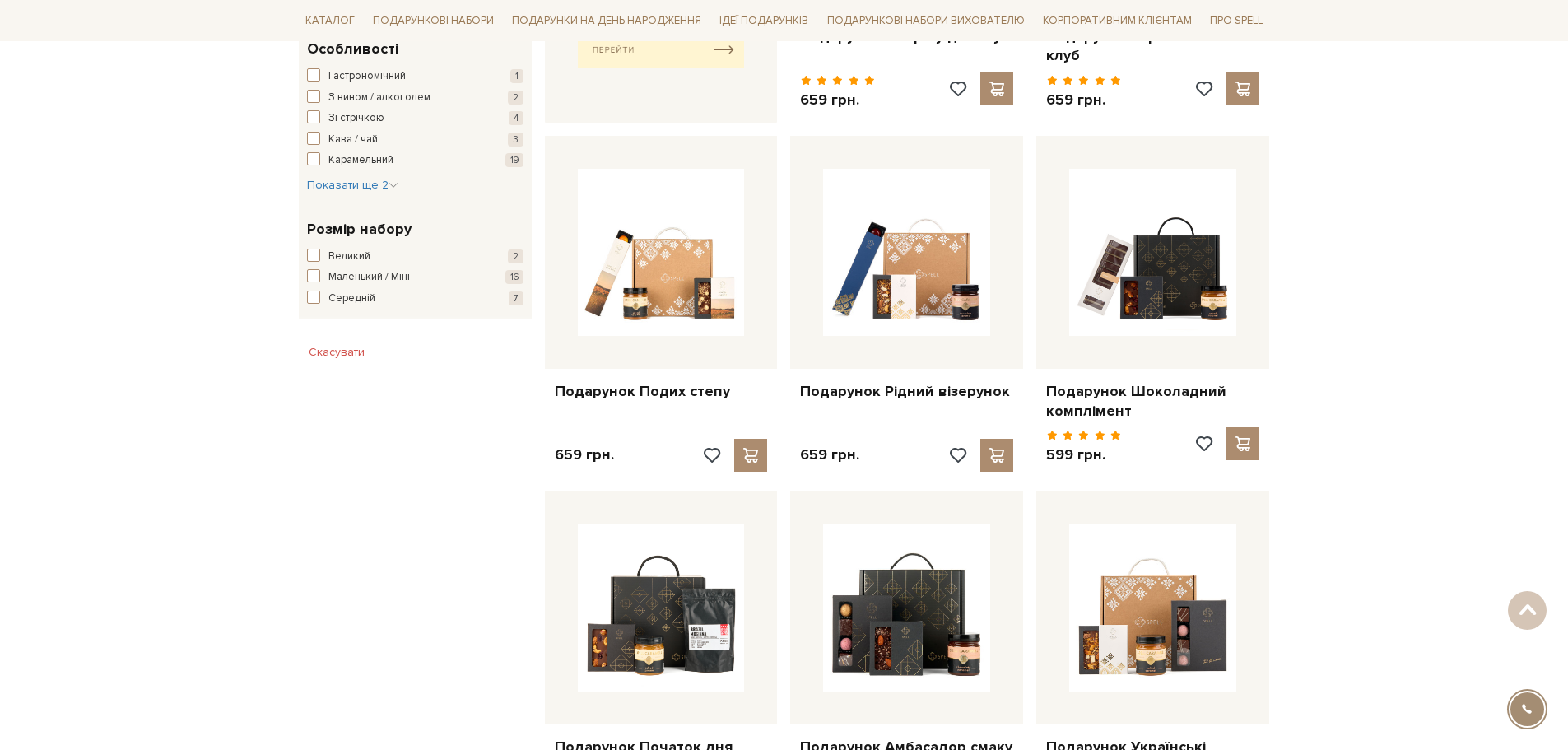
scroll to position [659, 0]
